Goal: Task Accomplishment & Management: Use online tool/utility

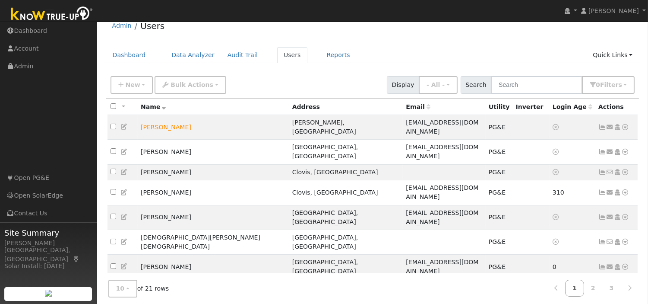
scroll to position [32, 0]
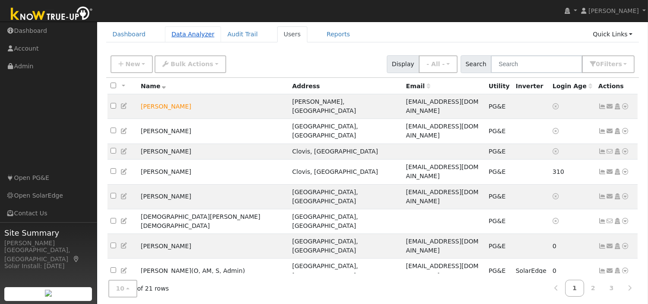
click at [188, 35] on link "Data Analyzer" at bounding box center [193, 34] width 56 height 16
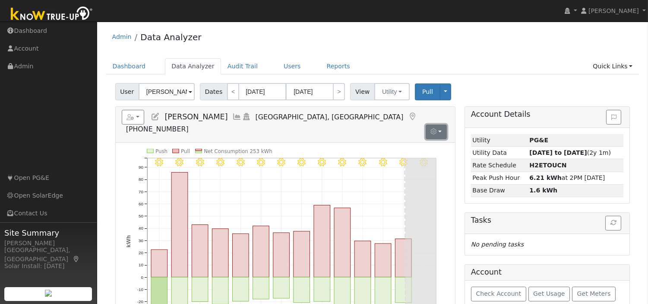
click at [443, 124] on button "button" at bounding box center [436, 131] width 21 height 15
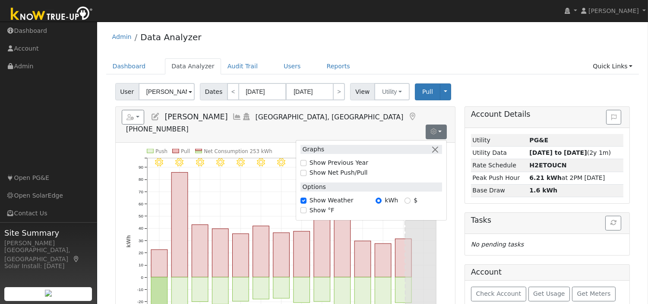
click at [556, 92] on div "User Lisa Rios Account Default Account Default Account 735 East Vassar Avenue, …" at bounding box center [373, 90] width 518 height 20
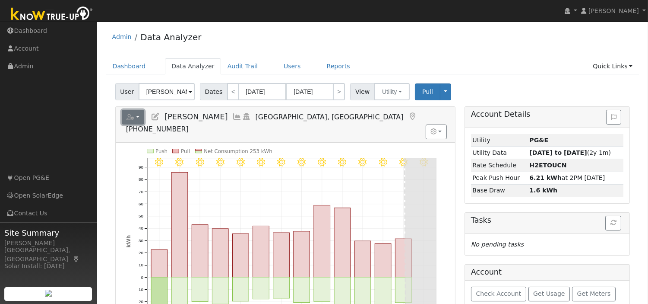
click at [138, 117] on button "button" at bounding box center [133, 117] width 23 height 15
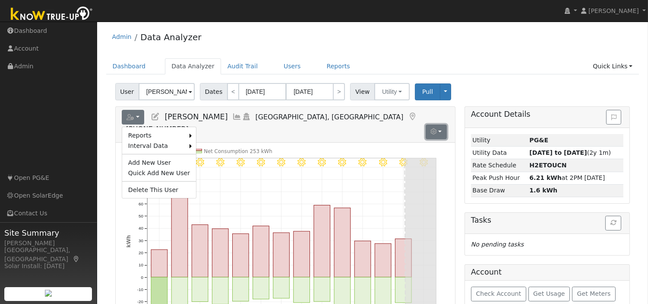
click at [443, 124] on button "button" at bounding box center [436, 131] width 21 height 15
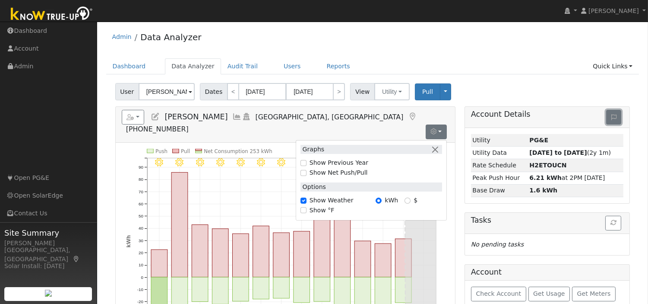
click at [614, 122] on button at bounding box center [613, 117] width 15 height 15
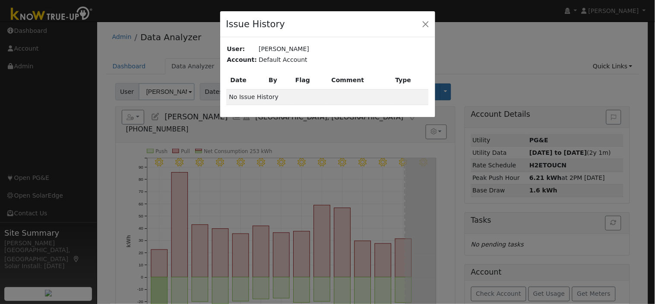
click at [209, 181] on div "Issue History User: Lisa Rios Account: Default Account Cancel Save Date By Flag…" at bounding box center [327, 152] width 655 height 304
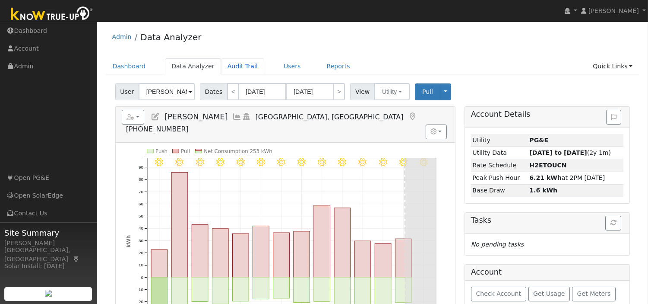
click at [241, 67] on link "Audit Trail" at bounding box center [242, 66] width 43 height 16
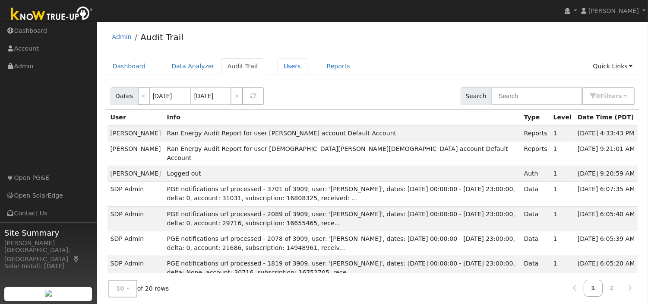
click at [286, 69] on link "Users" at bounding box center [292, 66] width 30 height 16
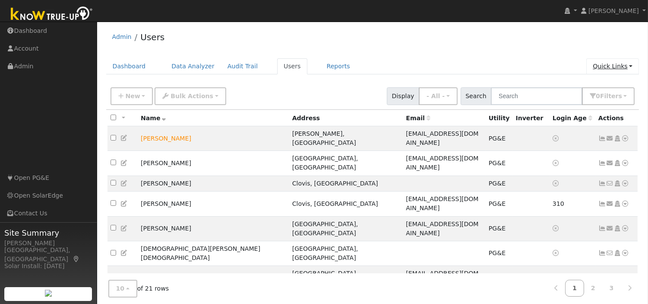
click at [615, 61] on link "Quick Links" at bounding box center [612, 66] width 53 height 16
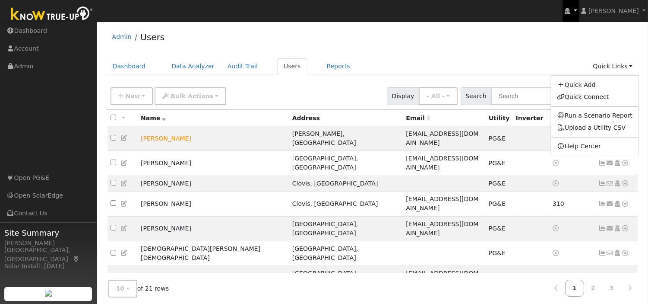
click at [579, 12] on link at bounding box center [571, 11] width 16 height 22
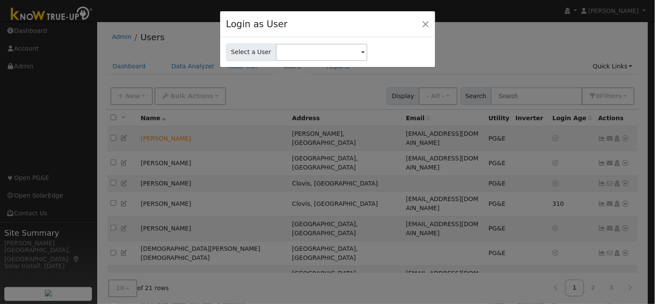
click at [627, 11] on div "Login as User Select a User" at bounding box center [327, 152] width 655 height 304
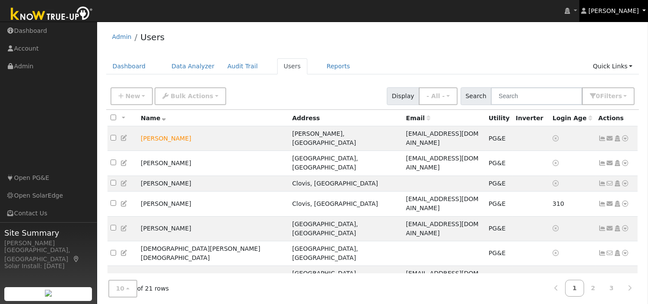
click at [627, 11] on span "[PERSON_NAME]" at bounding box center [614, 10] width 51 height 7
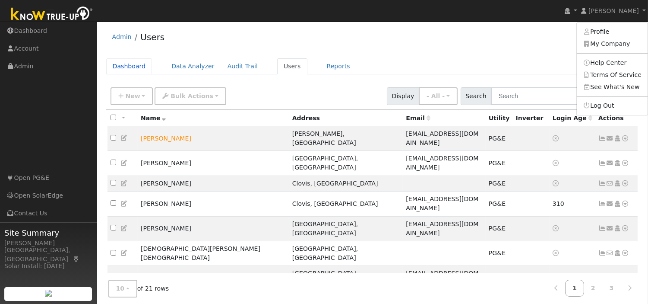
click at [124, 68] on link "Dashboard" at bounding box center [129, 66] width 46 height 16
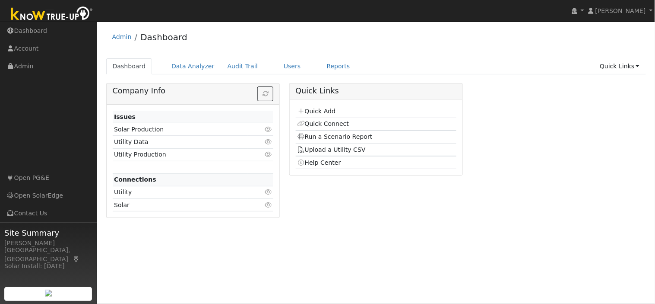
click at [268, 192] on icon at bounding box center [268, 192] width 8 height 6
click at [272, 244] on td "1" at bounding box center [260, 242] width 26 height 13
click at [126, 244] on td "Trials Expired" at bounding box center [180, 242] width 135 height 13
click at [140, 157] on td "Utility Production" at bounding box center [180, 154] width 135 height 13
click at [634, 68] on link "Quick Links" at bounding box center [619, 66] width 53 height 16
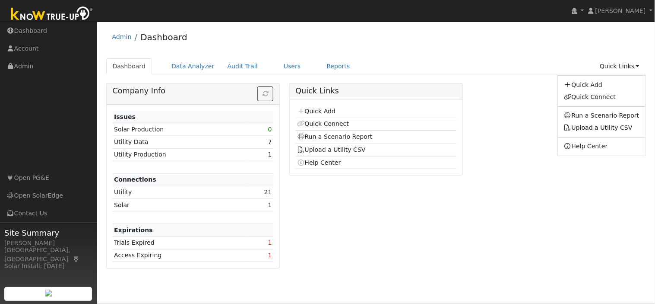
click at [146, 260] on td "Access Expiring" at bounding box center [180, 255] width 135 height 13
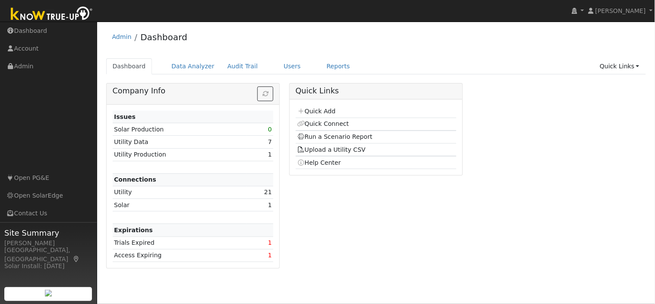
click at [146, 260] on td "Access Expiring" at bounding box center [180, 255] width 135 height 13
click at [199, 253] on td "Access Expiring" at bounding box center [180, 255] width 135 height 13
click at [31, 49] on link "Account" at bounding box center [48, 49] width 97 height 18
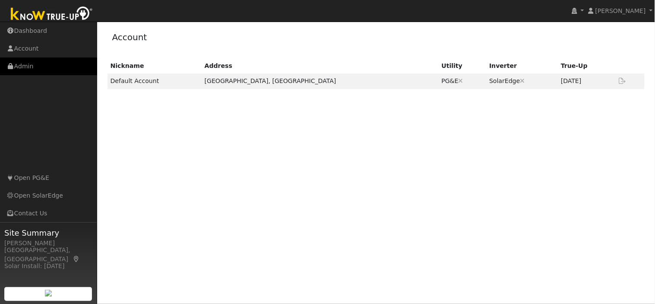
click at [24, 63] on link "Admin" at bounding box center [48, 66] width 97 height 18
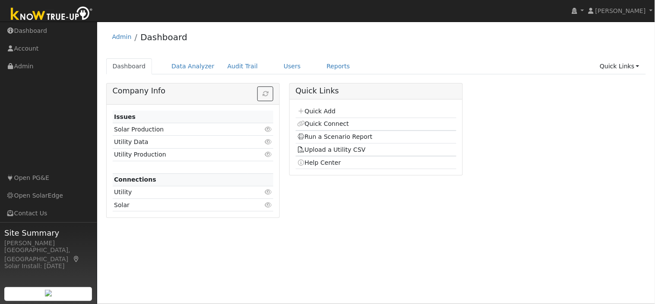
click at [269, 183] on td "Connections" at bounding box center [193, 179] width 161 height 13
click at [269, 193] on icon at bounding box center [268, 192] width 8 height 6
click at [269, 203] on link "1" at bounding box center [270, 204] width 4 height 7
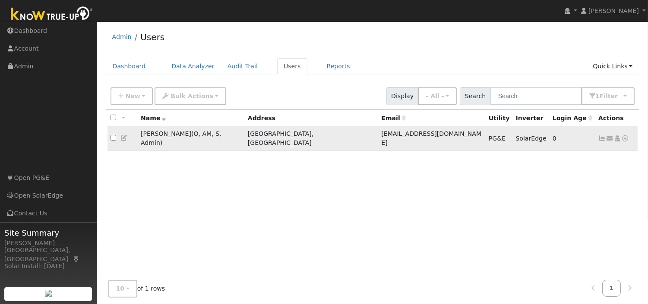
click at [111, 135] on input "checkbox" at bounding box center [114, 138] width 6 height 6
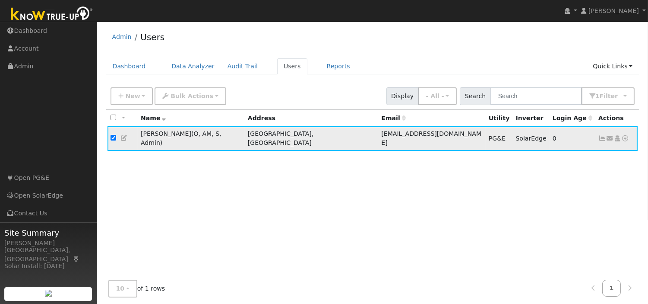
click at [111, 135] on input "checkbox" at bounding box center [114, 138] width 6 height 6
checkbox input "false"
click at [136, 63] on link "Dashboard" at bounding box center [129, 66] width 46 height 16
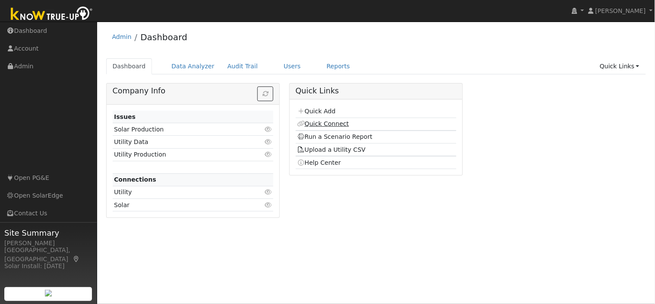
click at [327, 127] on link "Quick Connect" at bounding box center [323, 123] width 52 height 7
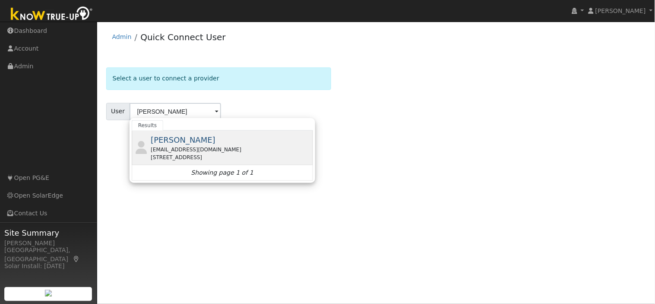
click at [183, 158] on div "[STREET_ADDRESS]" at bounding box center [231, 157] width 160 height 8
type input "[PERSON_NAME]"
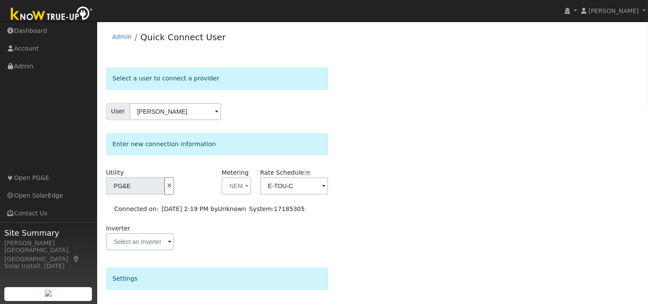
click at [215, 109] on span at bounding box center [216, 112] width 3 height 10
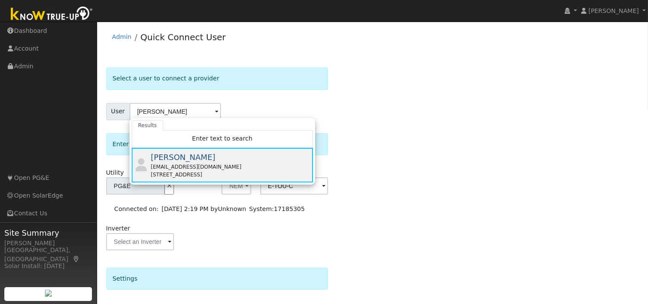
click at [243, 176] on div "[STREET_ADDRESS]" at bounding box center [231, 175] width 160 height 8
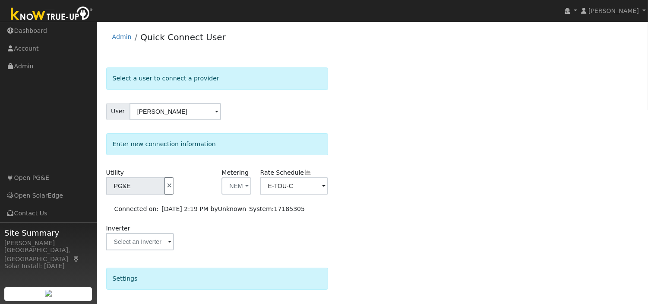
click at [215, 112] on span at bounding box center [216, 112] width 3 height 10
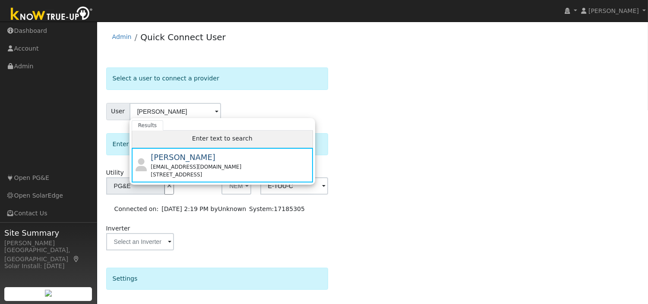
click at [211, 135] on span "Enter text to search" at bounding box center [222, 138] width 60 height 7
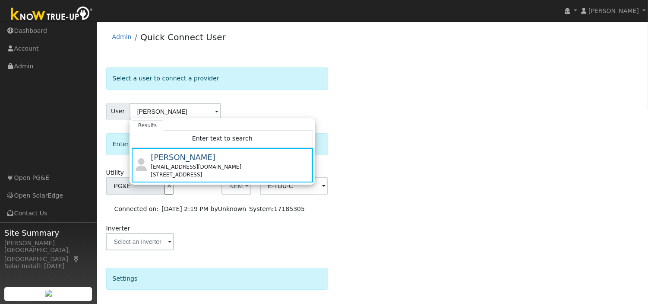
click at [353, 119] on div "Select a user to connect a provider User [PERSON_NAME] Results Enter text to se…" at bounding box center [372, 251] width 533 height 368
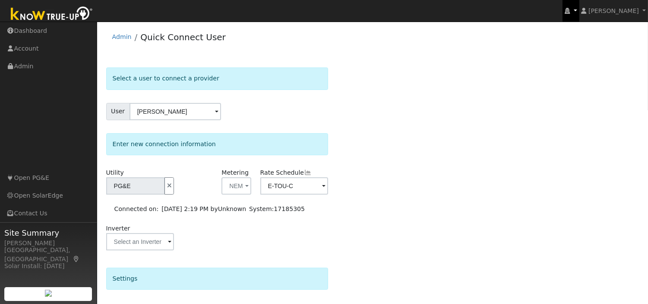
click at [570, 10] on icon at bounding box center [567, 11] width 5 height 6
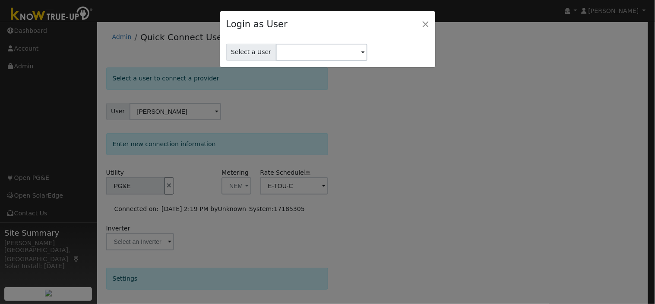
click at [576, 61] on div "Login as User Select a User" at bounding box center [327, 152] width 655 height 304
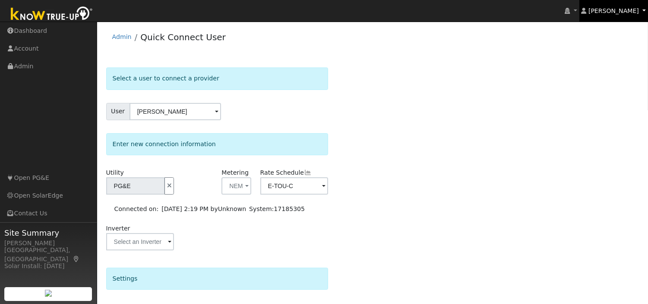
click at [587, 14] on icon at bounding box center [584, 11] width 5 height 6
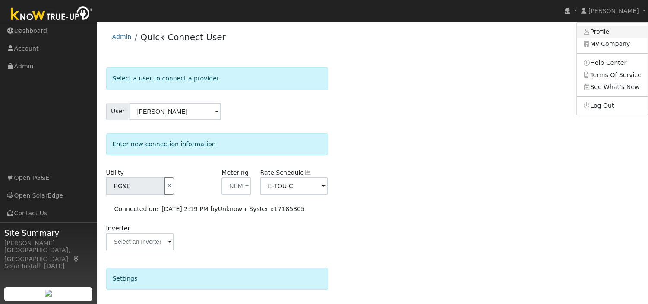
click at [602, 31] on link "Profile" at bounding box center [612, 32] width 71 height 12
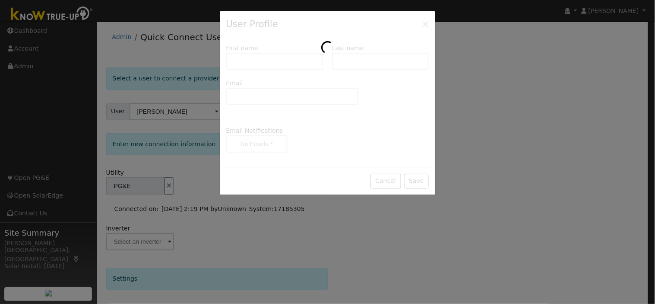
type input "[PERSON_NAME]"
type input "Lebeiko"
type input "[EMAIL_ADDRESS][DOMAIN_NAME]"
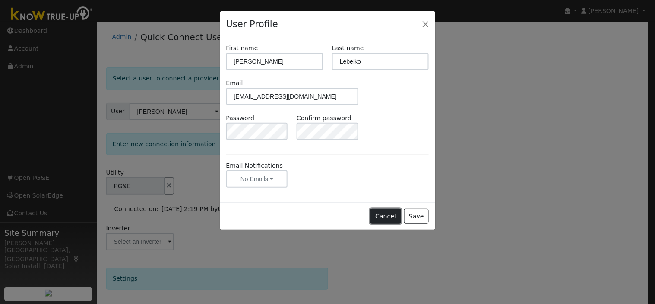
click at [380, 221] on button "Cancel" at bounding box center [386, 216] width 31 height 15
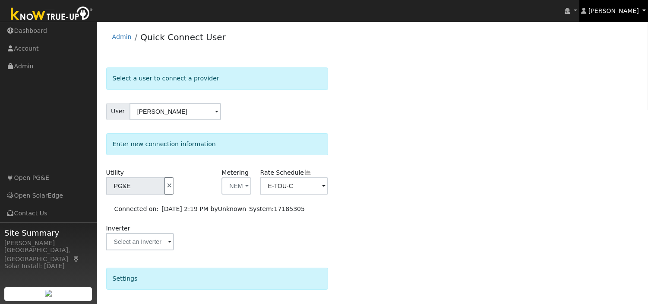
click at [624, 9] on span "[PERSON_NAME]" at bounding box center [614, 10] width 51 height 7
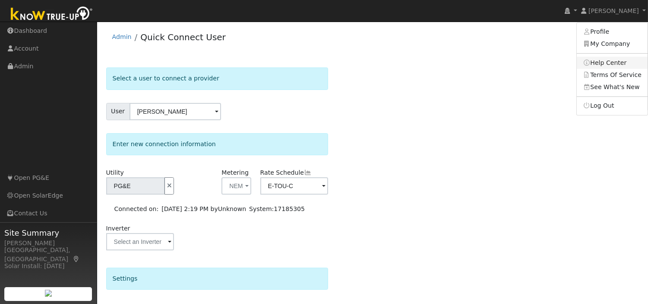
click at [612, 62] on link "Help Center" at bounding box center [612, 63] width 71 height 12
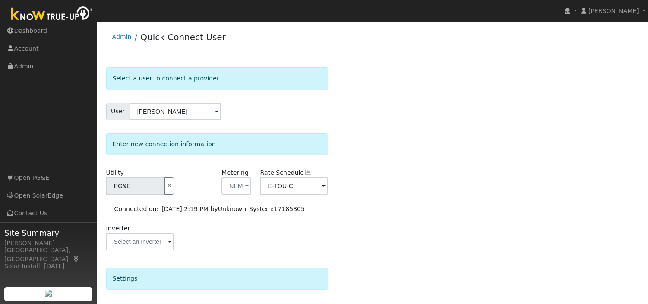
click at [215, 113] on span at bounding box center [216, 112] width 3 height 10
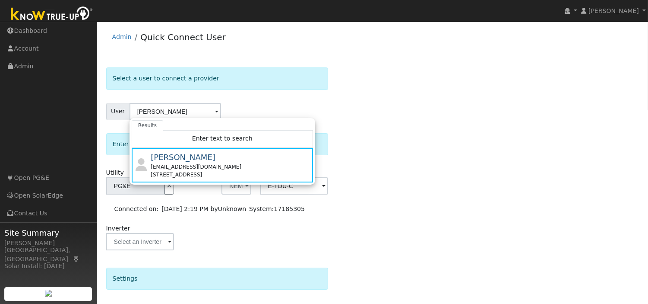
click at [243, 100] on form "Select a user to connect a provider User [PERSON_NAME] Results Enter text to se…" at bounding box center [217, 251] width 222 height 368
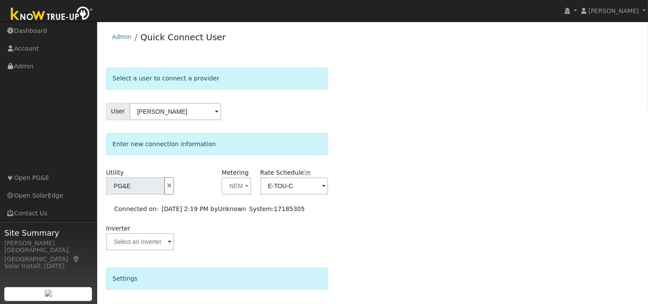
click at [122, 281] on div "Settings" at bounding box center [217, 278] width 222 height 22
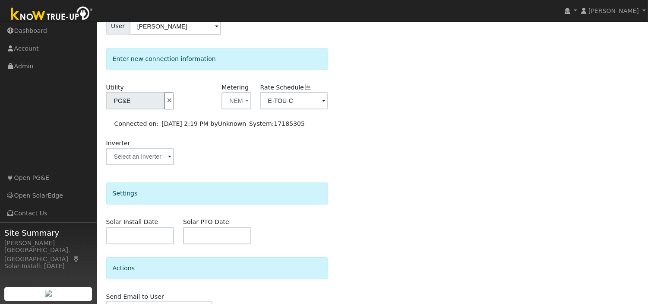
scroll to position [88, 0]
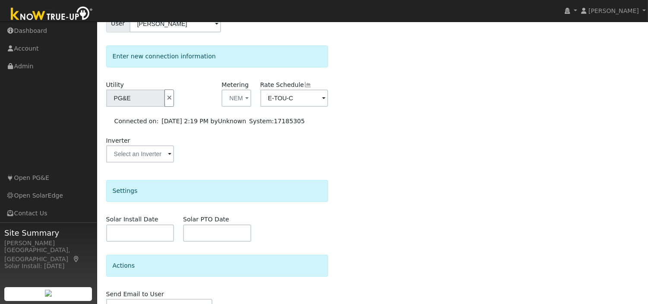
click at [123, 192] on div "Settings" at bounding box center [217, 191] width 222 height 22
click at [135, 192] on div "Settings" at bounding box center [217, 191] width 222 height 22
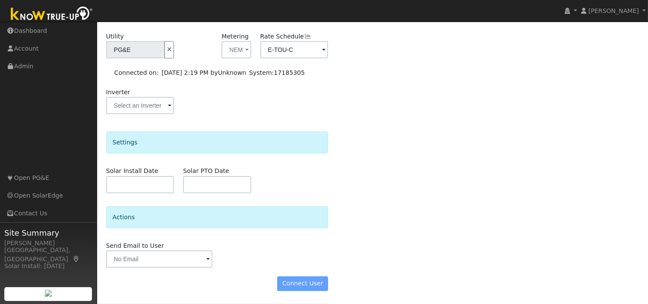
click at [193, 218] on div "Actions" at bounding box center [217, 217] width 222 height 22
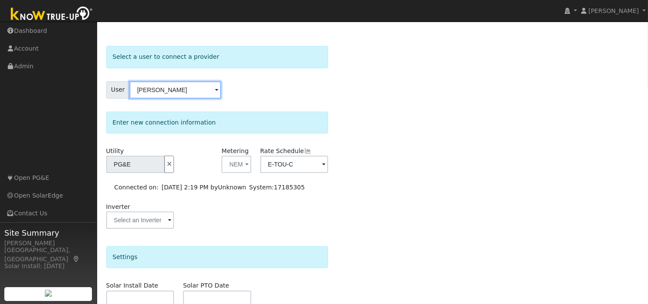
scroll to position [19, 0]
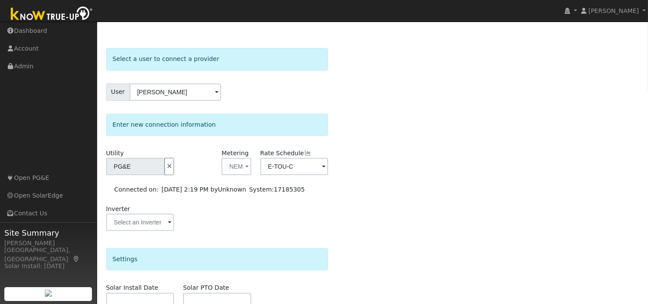
click at [215, 92] on span at bounding box center [216, 93] width 3 height 10
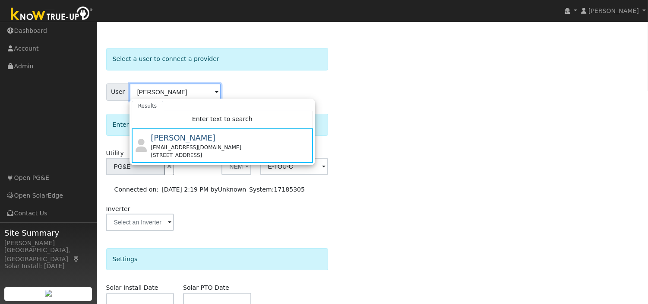
click input "[PERSON_NAME]"
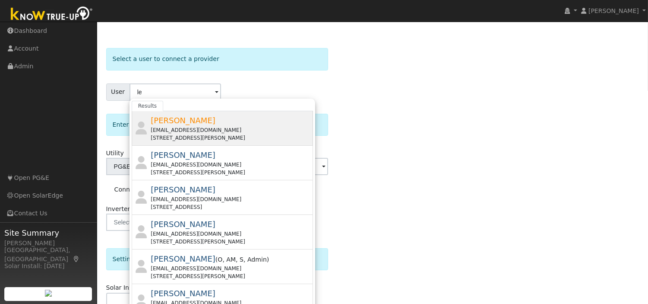
click span "[PERSON_NAME]"
type input "[PERSON_NAME]"
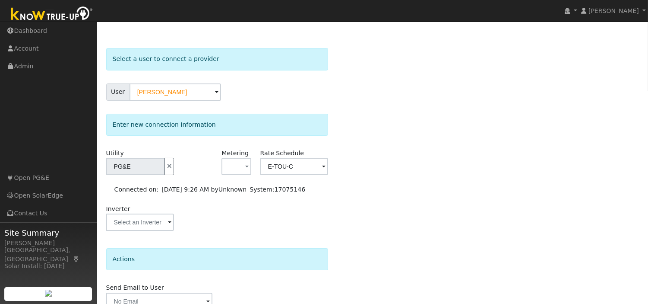
scroll to position [0, 0]
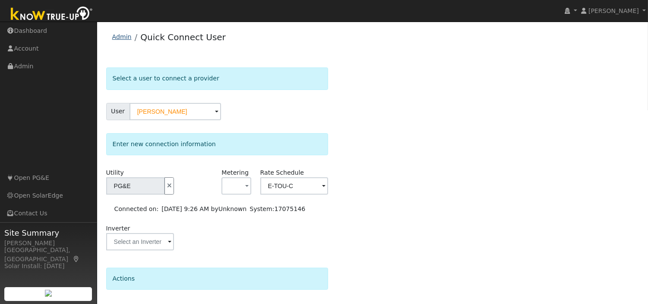
click link "Admin"
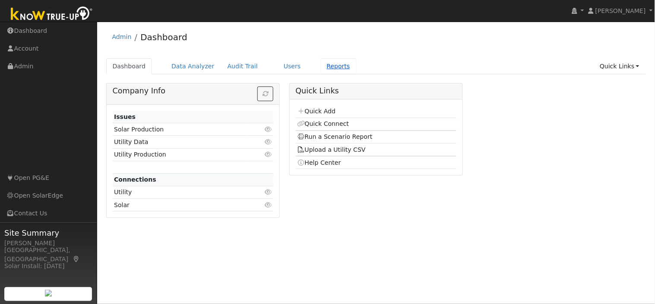
click at [320, 67] on link "Reports" at bounding box center [338, 66] width 36 height 16
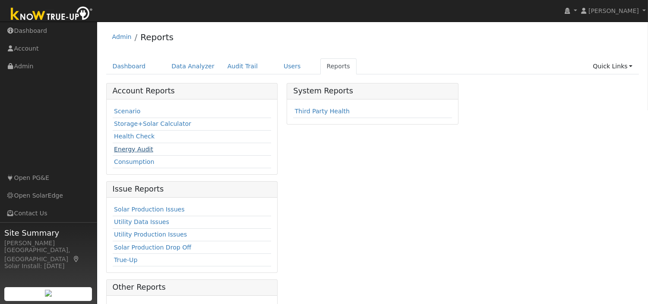
click at [137, 152] on link "Energy Audit" at bounding box center [133, 149] width 39 height 7
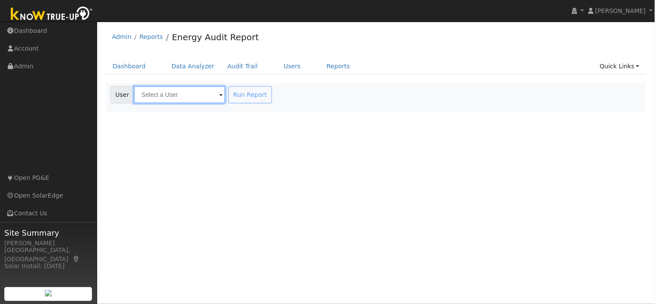
click at [157, 96] on input "text" at bounding box center [180, 94] width 92 height 17
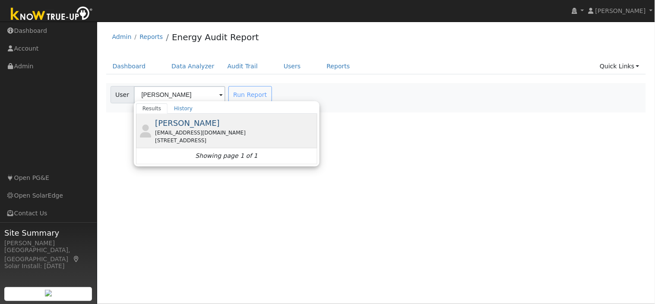
click at [183, 135] on div "[EMAIL_ADDRESS][DOMAIN_NAME]" at bounding box center [235, 133] width 160 height 8
type input "[PERSON_NAME]"
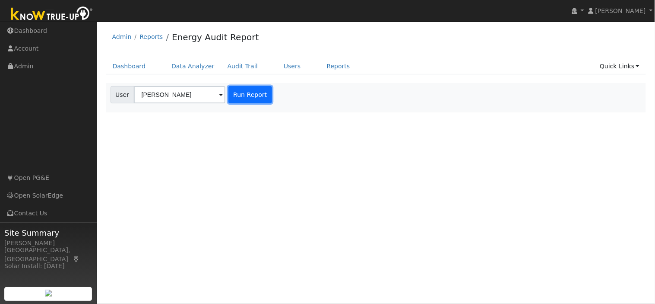
click at [229, 94] on button "Run Report" at bounding box center [250, 94] width 44 height 17
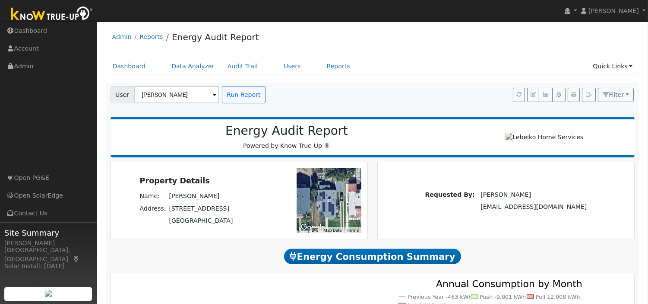
drag, startPoint x: 653, startPoint y: 26, endPoint x: 425, endPoint y: 41, distance: 229.0
click at [425, 41] on div "Admin Reports Energy Audit Report" at bounding box center [372, 39] width 533 height 26
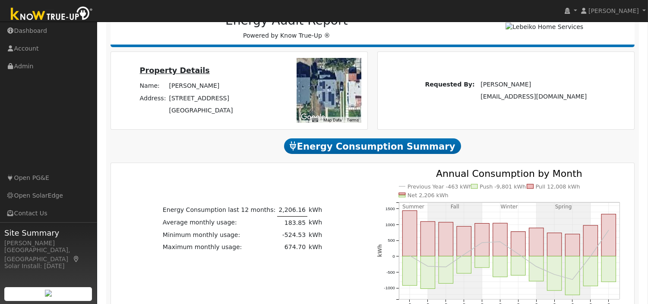
scroll to position [105, 0]
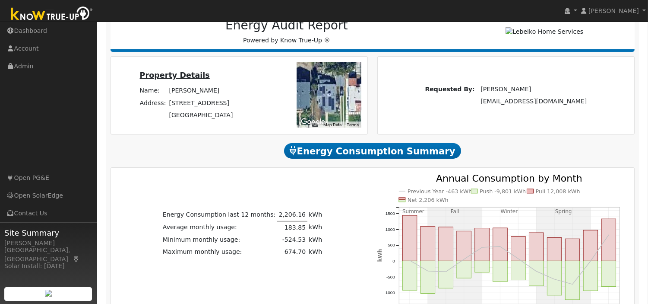
click at [158, 79] on u "Property Details" at bounding box center [175, 75] width 70 height 9
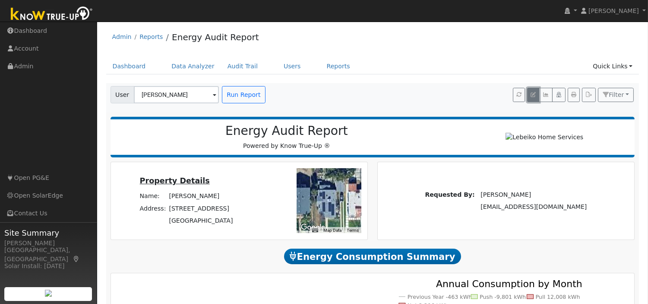
click at [532, 95] on icon "button" at bounding box center [533, 94] width 5 height 5
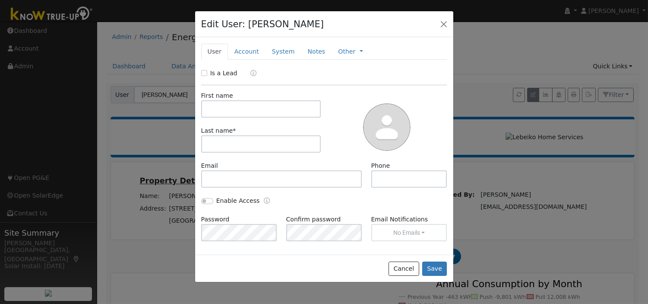
type input "Lisa"
type input "Rios"
type input "[EMAIL_ADDRESS][DOMAIN_NAME]"
type input "559-917-3161"
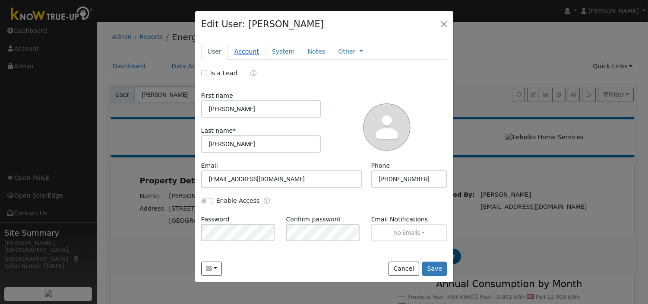
click at [248, 52] on link "Account" at bounding box center [247, 52] width 38 height 16
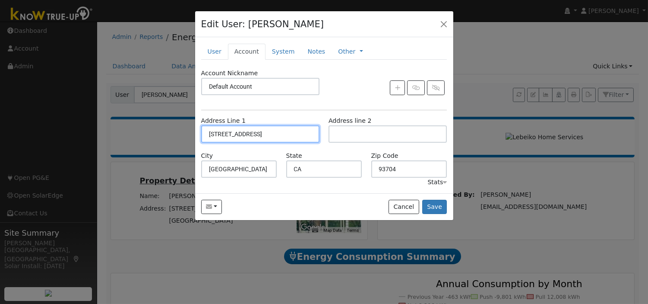
click at [277, 133] on input "735 East Vassar Avenue" at bounding box center [260, 133] width 118 height 17
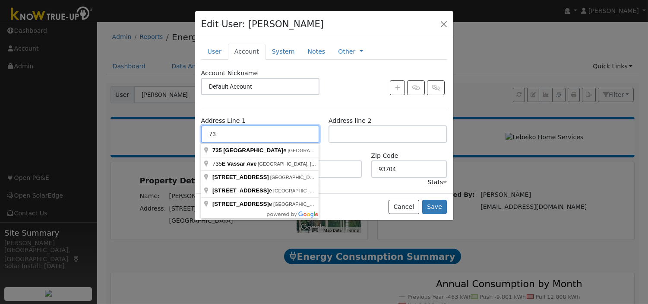
type input "7"
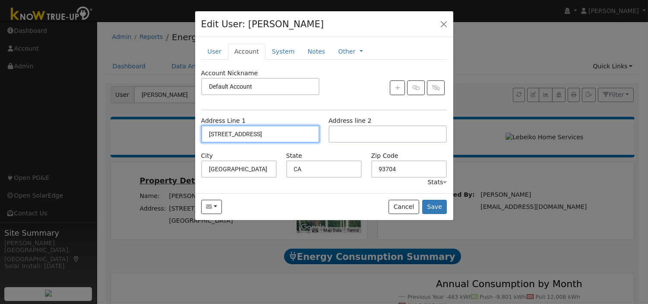
type input "5174 North Channing Way"
type input "93711"
click at [434, 208] on button "Save" at bounding box center [434, 207] width 25 height 15
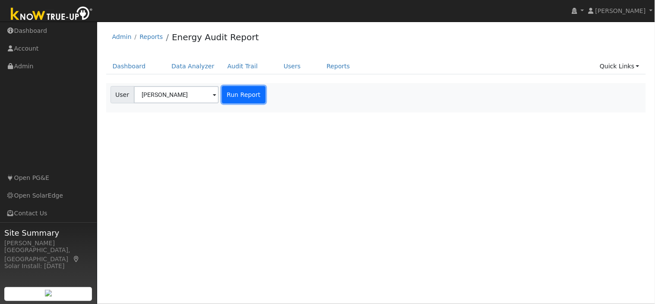
click at [238, 99] on button "Run Report" at bounding box center [244, 94] width 44 height 17
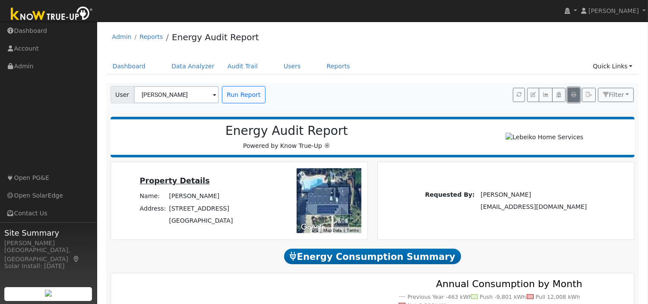
click at [574, 97] on icon "button" at bounding box center [573, 94] width 5 height 5
